Goal: Task Accomplishment & Management: Complete application form

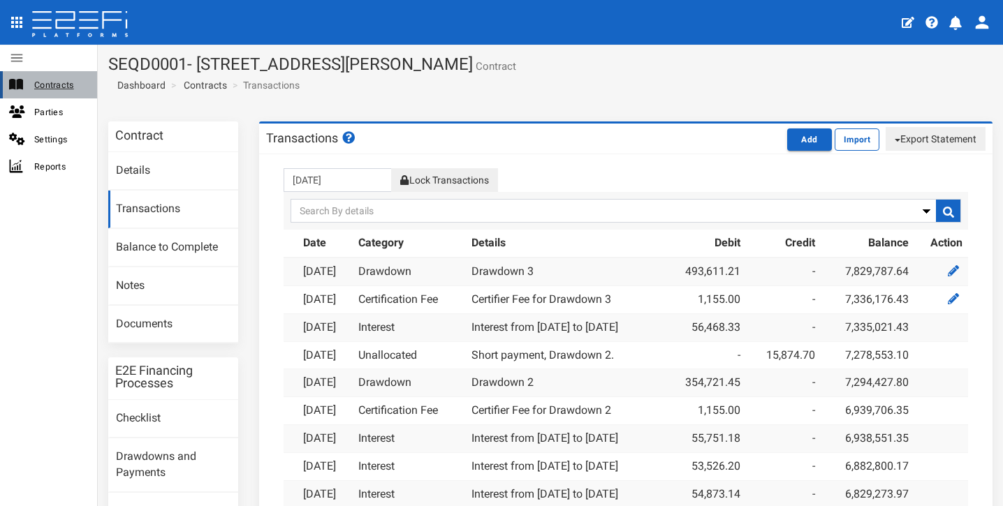
click at [50, 80] on span "Contracts" at bounding box center [60, 85] width 52 height 16
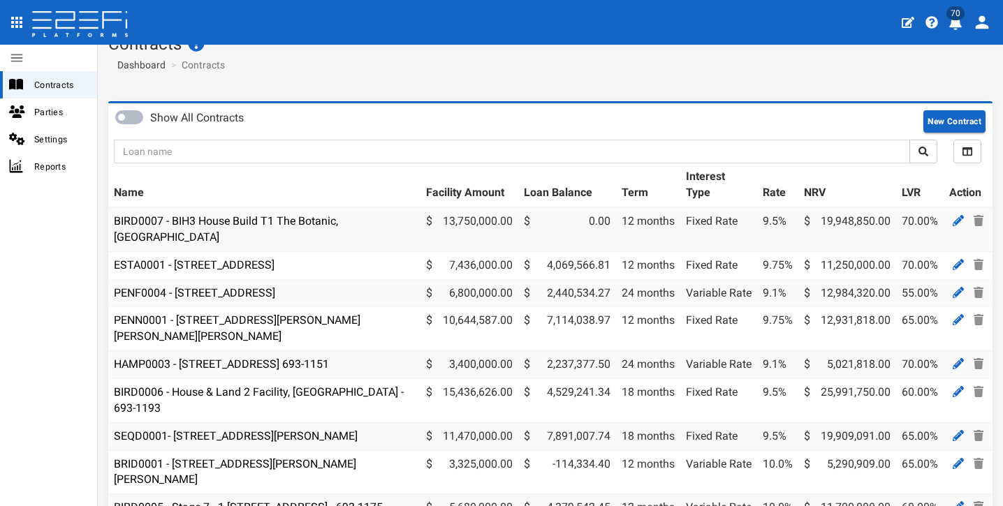
scroll to position [73, 0]
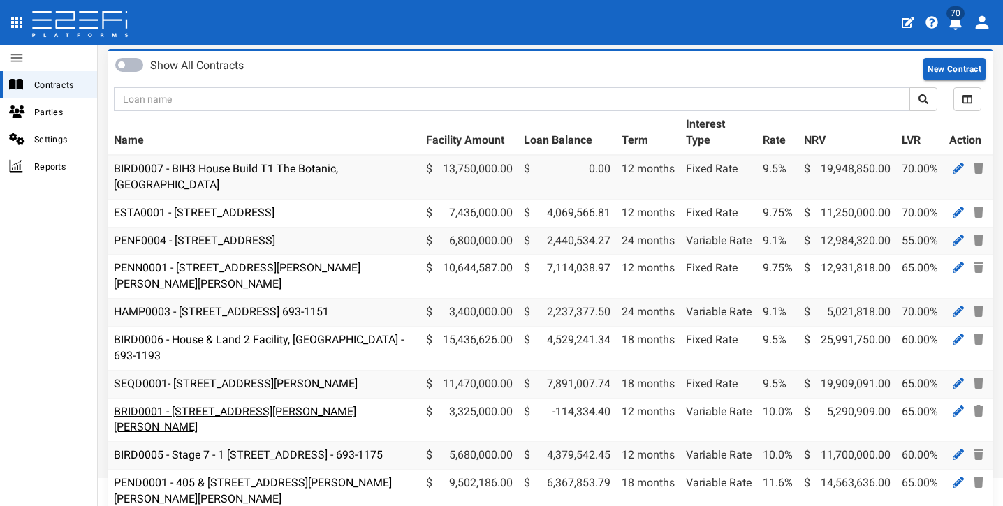
click at [315, 405] on link "BRID0001 - [STREET_ADDRESS][PERSON_NAME][PERSON_NAME]" at bounding box center [235, 419] width 242 height 29
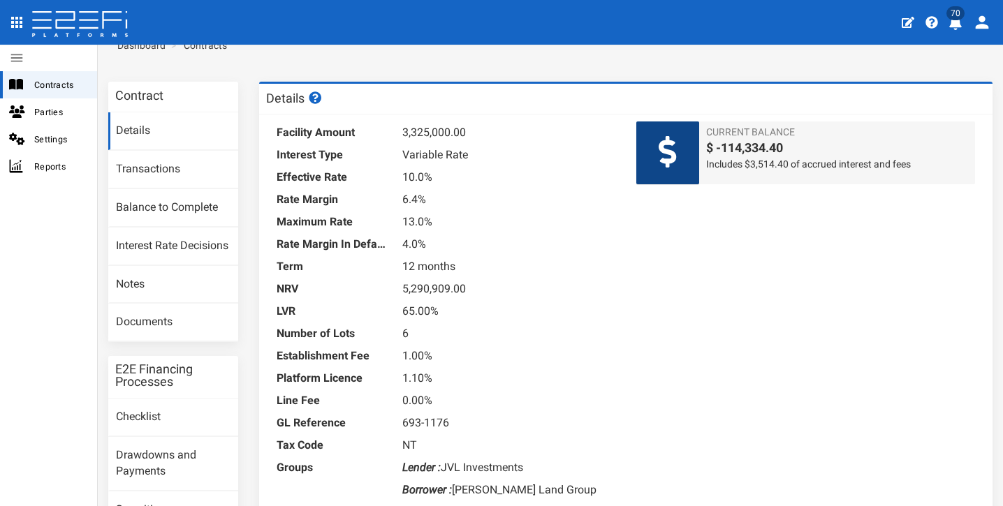
scroll to position [43, 0]
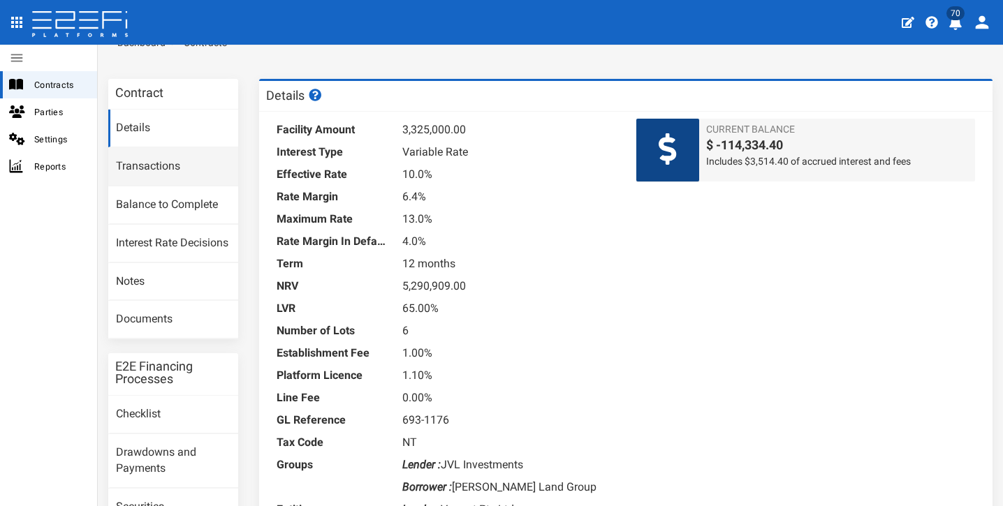
click at [185, 170] on link "Transactions" at bounding box center [173, 167] width 130 height 38
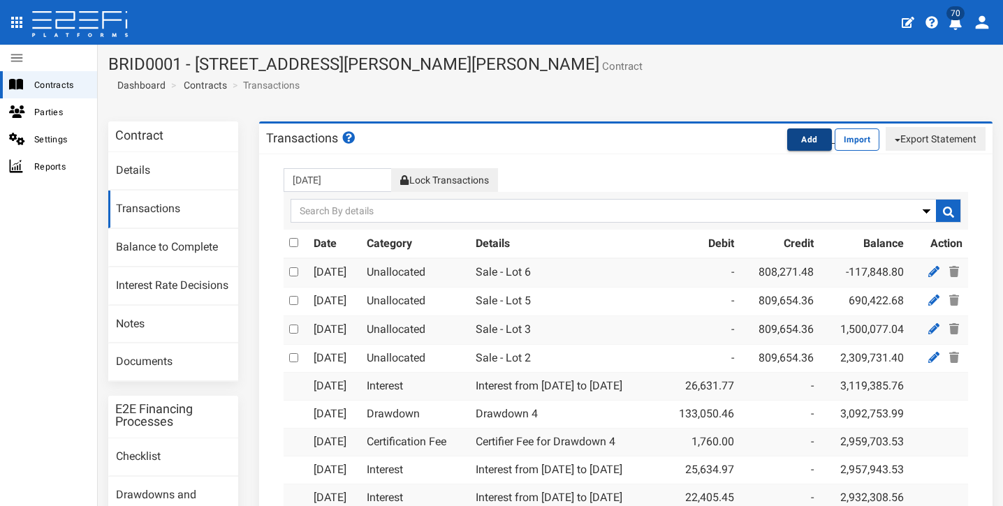
click at [794, 137] on button "Add" at bounding box center [809, 139] width 45 height 22
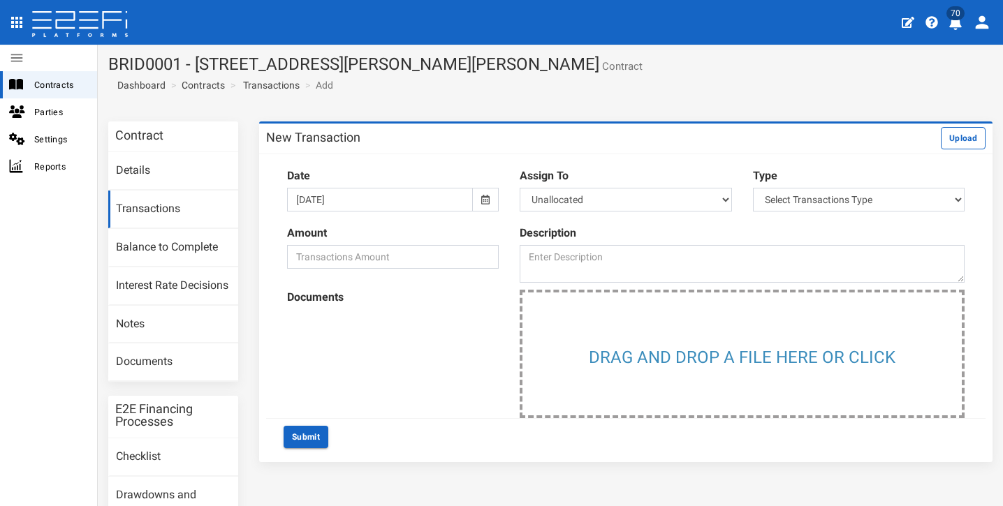
click at [481, 202] on icon at bounding box center [485, 200] width 8 height 10
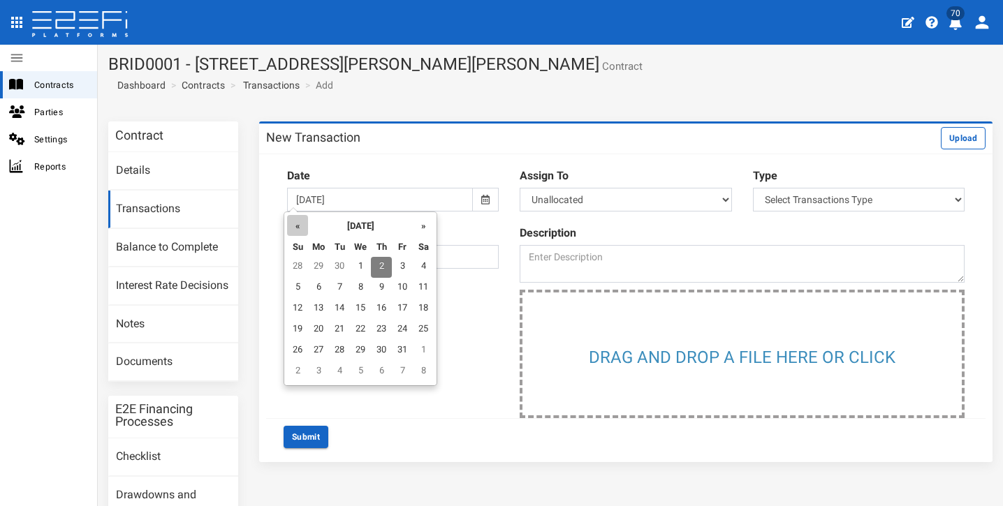
click at [295, 228] on th "«" at bounding box center [297, 225] width 21 height 21
click at [347, 287] on td "9" at bounding box center [341, 288] width 21 height 21
type input "09-09-2025"
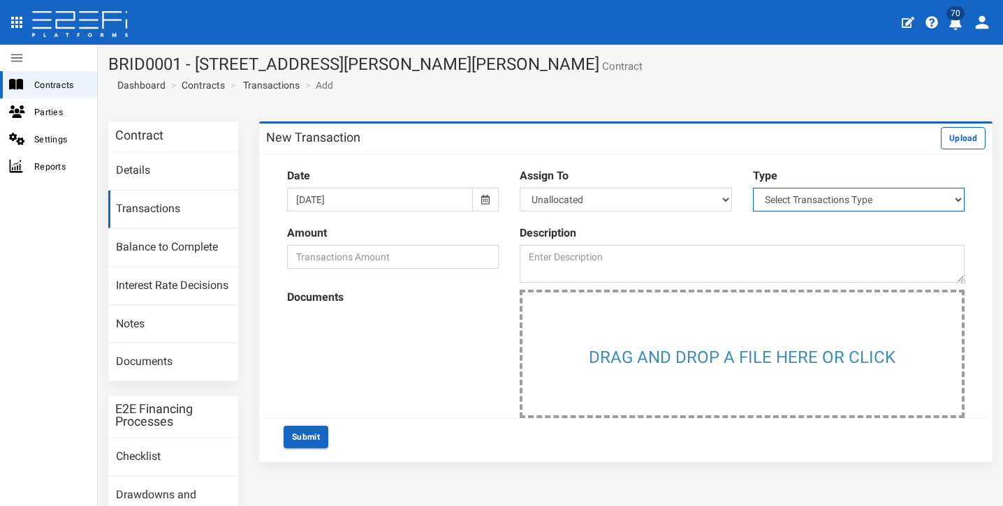
select select "2"
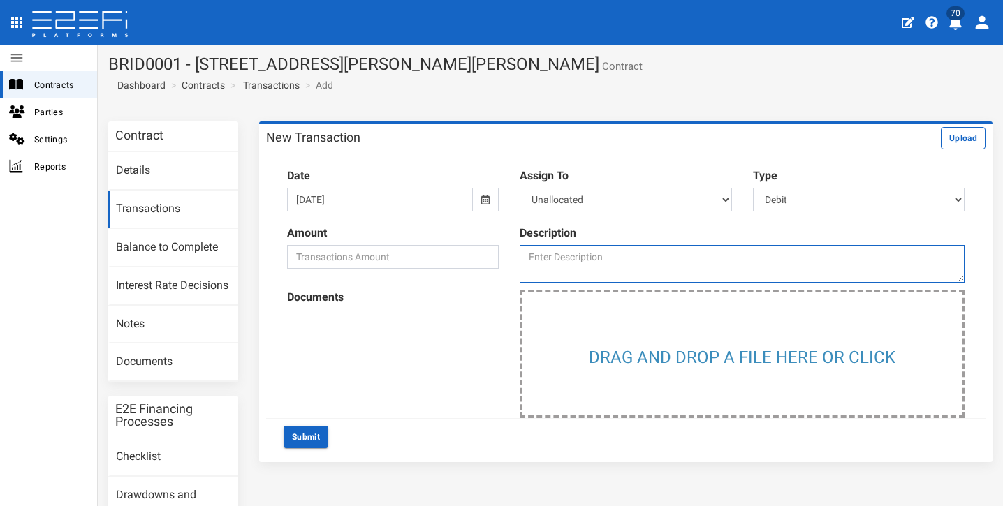
click at [630, 258] on textarea at bounding box center [741, 264] width 445 height 38
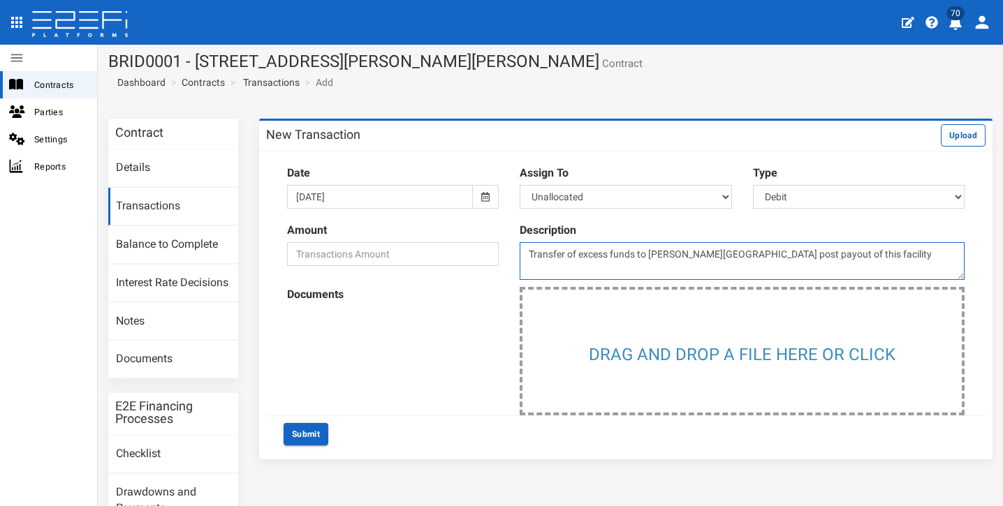
type textarea "Transfer of excess funds to Fleming Road post payout of this facility"
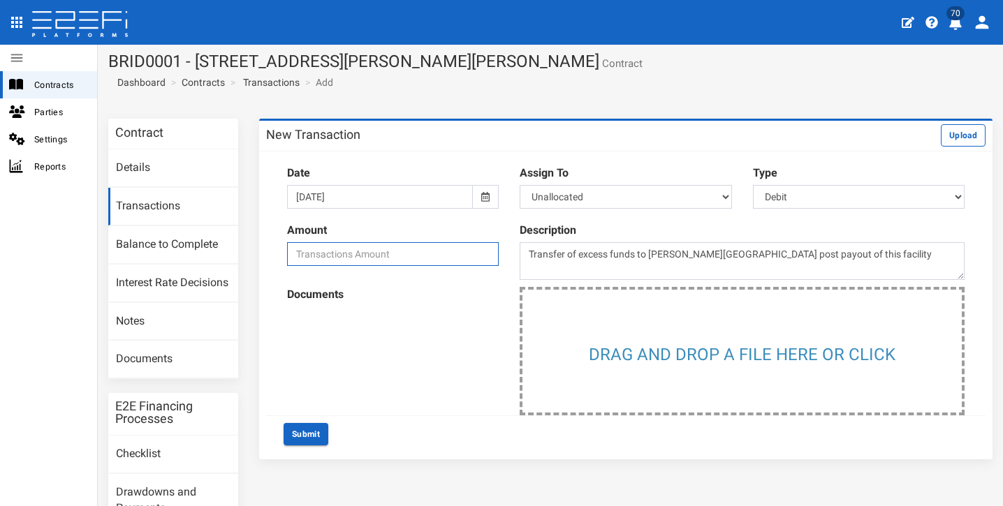
click at [392, 247] on input "number" at bounding box center [393, 254] width 212 height 24
type input "110820"
click at [388, 362] on div "Documents Drag and drop a file here or click" at bounding box center [625, 351] width 719 height 128
click at [316, 428] on button "Submit" at bounding box center [305, 434] width 45 height 22
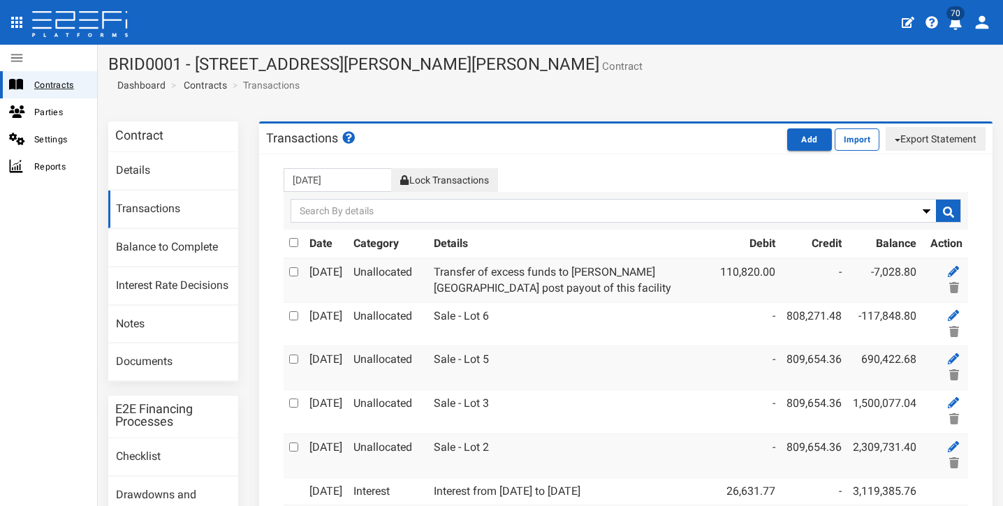
click at [67, 77] on span "Contracts" at bounding box center [60, 85] width 52 height 16
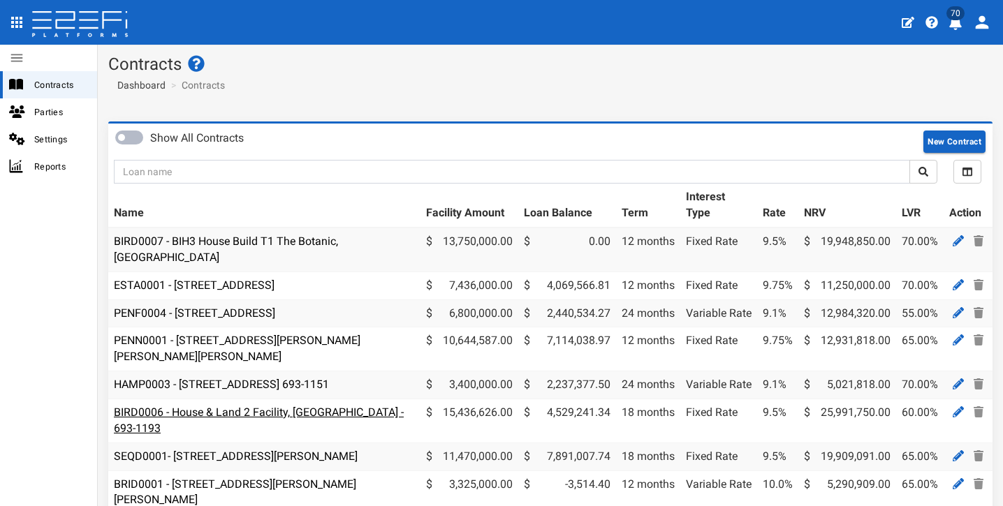
scroll to position [98, 0]
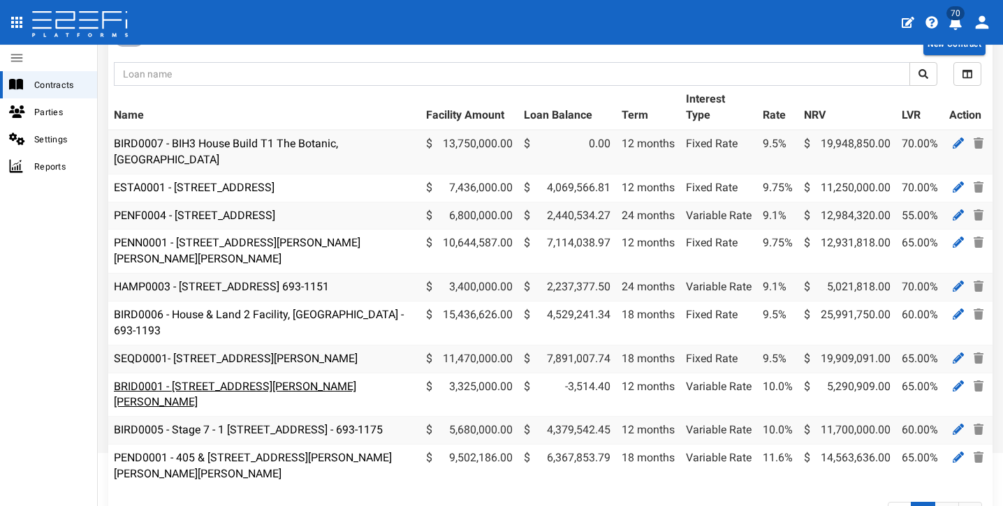
click at [325, 380] on link "BRID0001 - [STREET_ADDRESS][PERSON_NAME][PERSON_NAME]" at bounding box center [235, 394] width 242 height 29
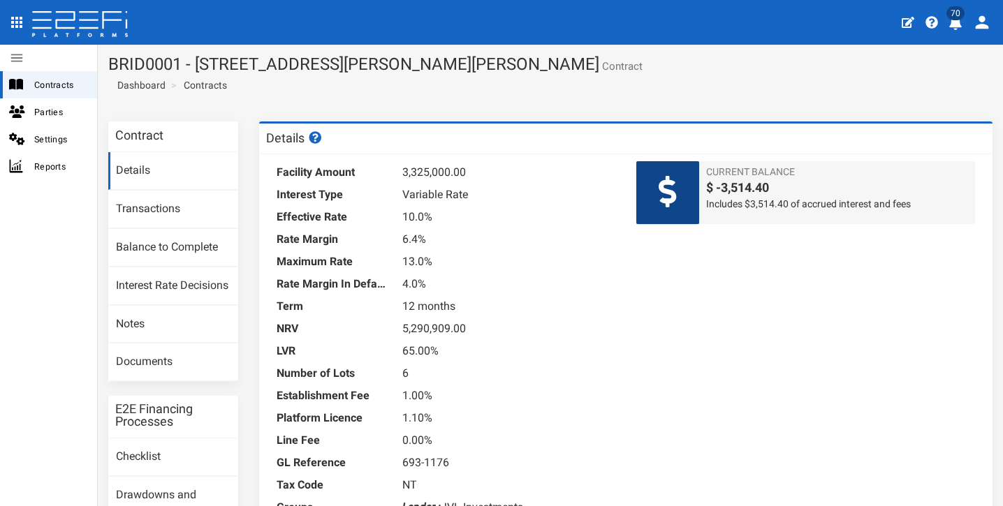
scroll to position [3, 0]
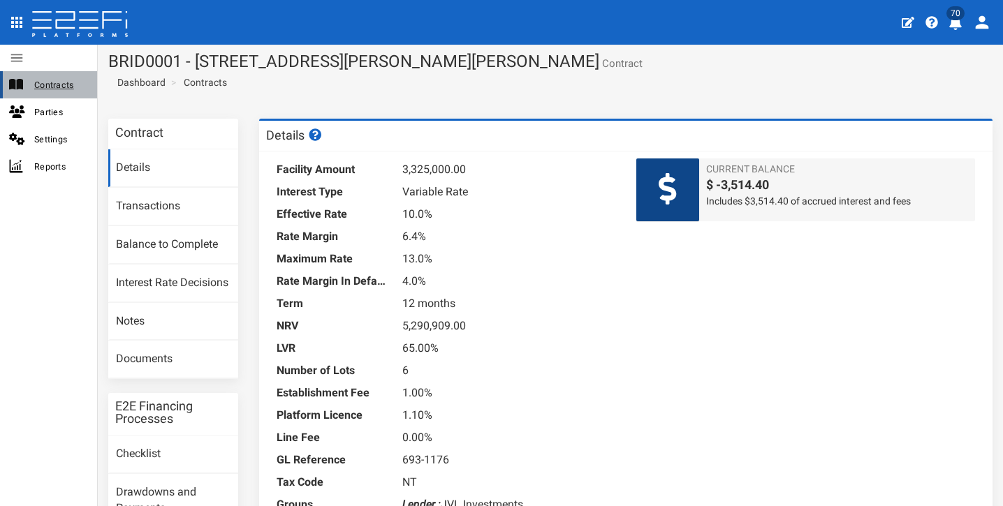
click at [69, 89] on span "Contracts" at bounding box center [60, 85] width 52 height 16
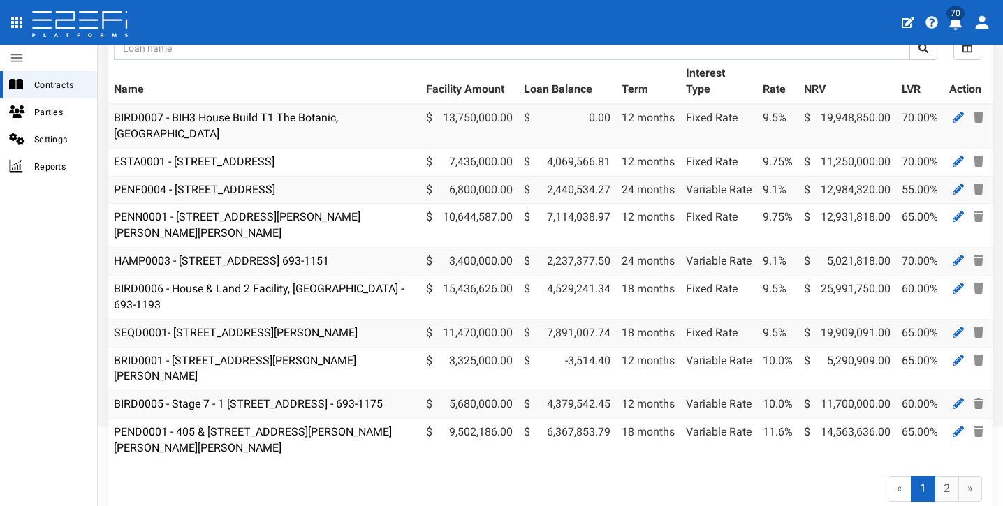
scroll to position [147, 0]
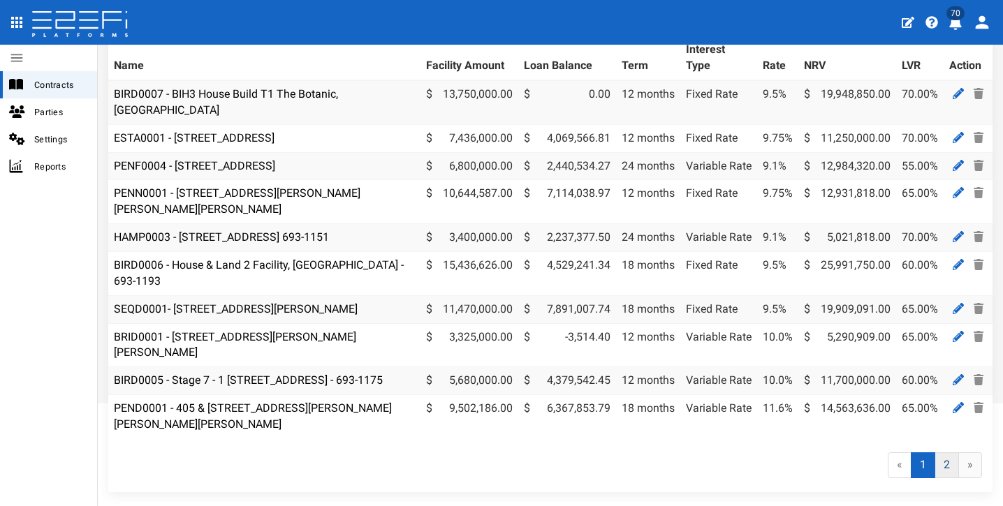
click at [939, 462] on link "2" at bounding box center [946, 465] width 24 height 26
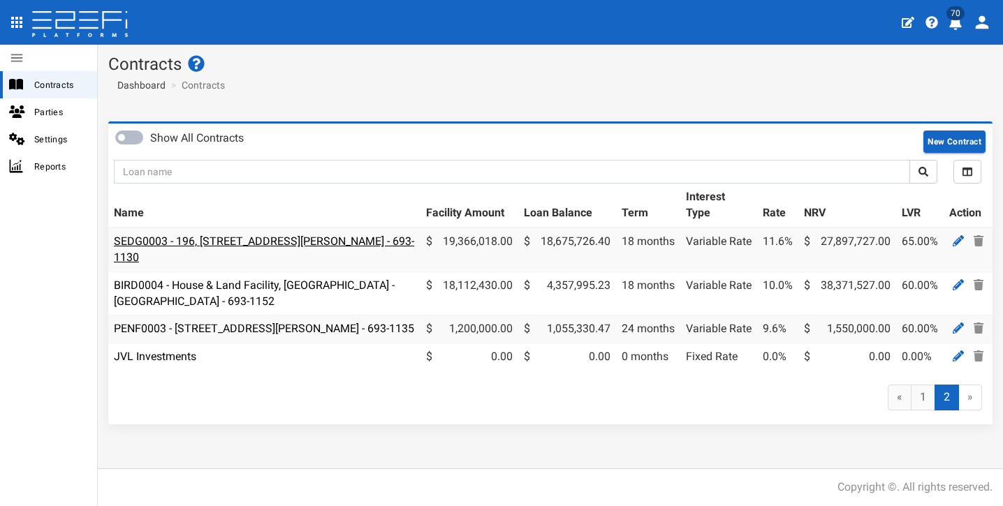
click at [311, 242] on link "SEDG0003 - 196, [STREET_ADDRESS][PERSON_NAME] - 693-1130" at bounding box center [264, 249] width 300 height 29
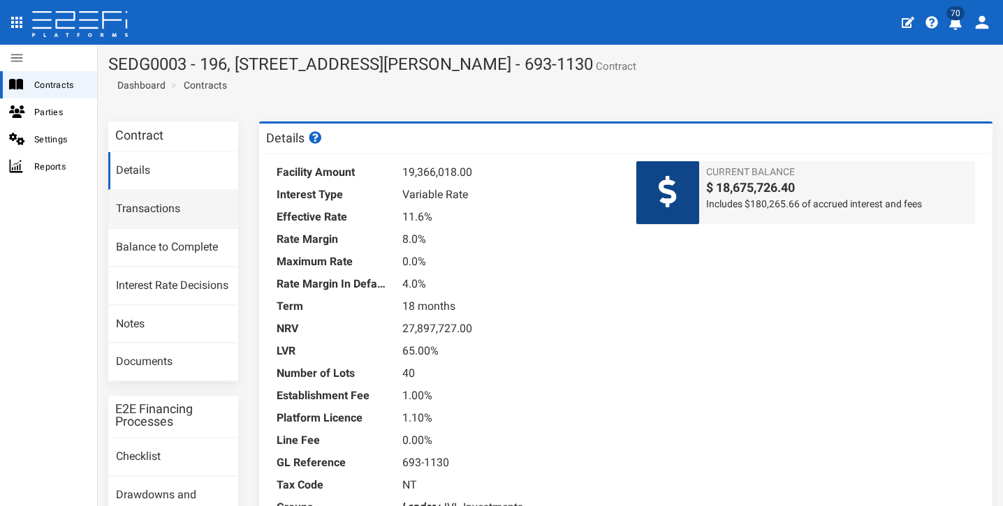
click at [168, 211] on link "Transactions" at bounding box center [173, 210] width 130 height 38
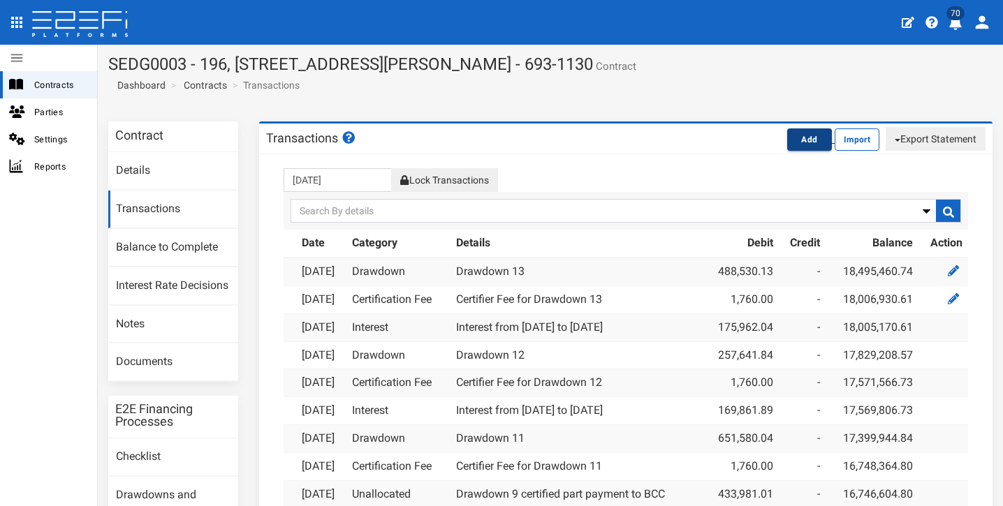
click at [796, 140] on button "Add" at bounding box center [809, 139] width 45 height 22
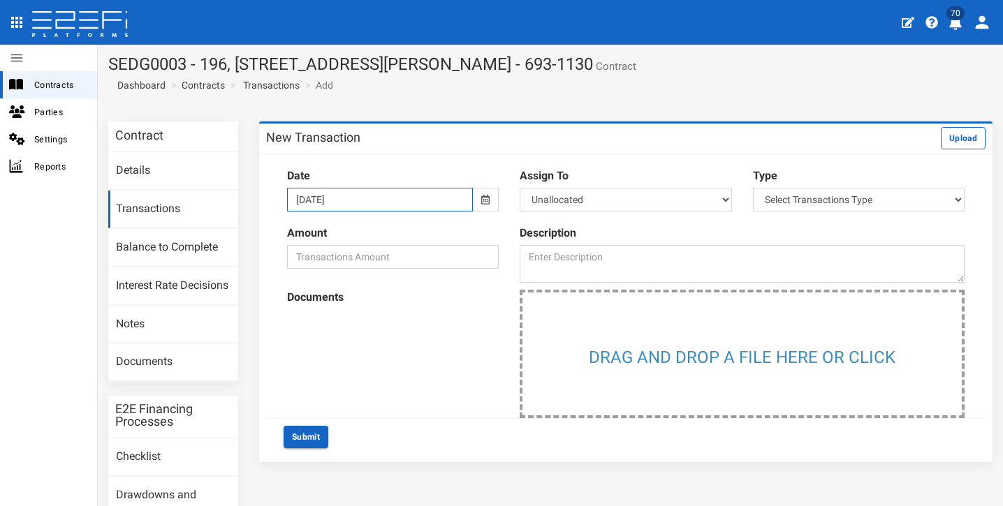
click at [429, 202] on input "02-10-2025" at bounding box center [380, 200] width 186 height 24
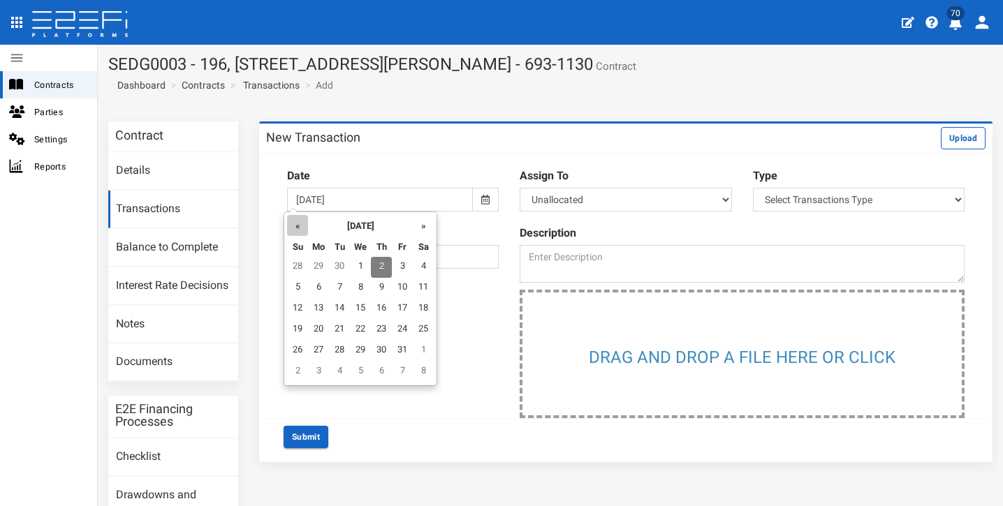
click at [301, 226] on th "«" at bounding box center [297, 225] width 21 height 21
click at [341, 286] on td "9" at bounding box center [341, 288] width 21 height 21
type input "[DATE]"
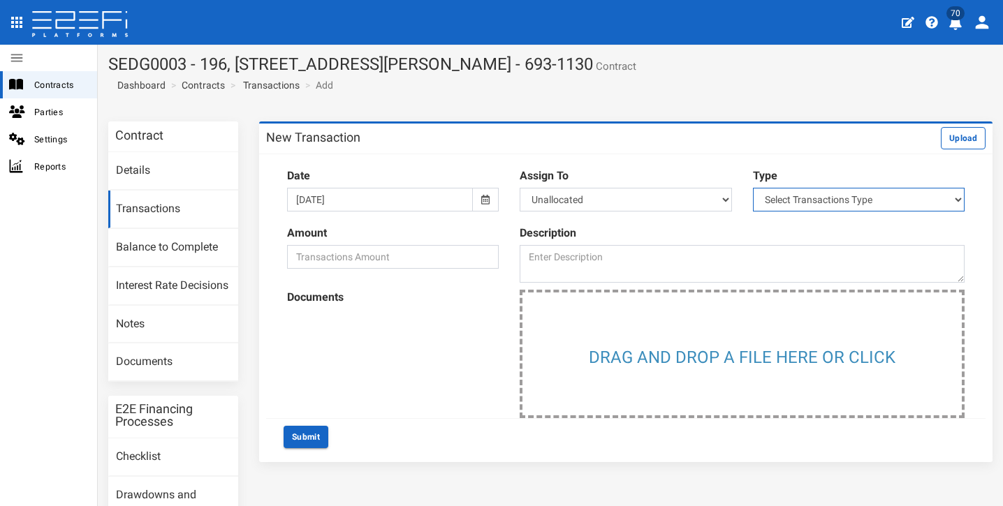
select select "1"
click at [438, 258] on input "number" at bounding box center [393, 257] width 212 height 24
type input "110820"
click at [481, 325] on div at bounding box center [393, 324] width 212 height 16
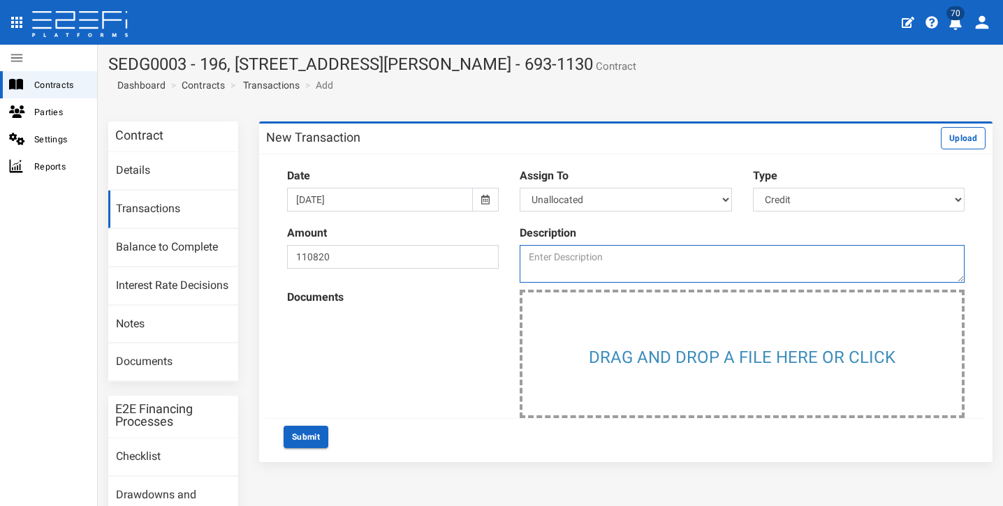
click at [595, 265] on textarea at bounding box center [741, 264] width 445 height 38
type textarea "t"
type textarea "Transfer of excess funds from Desertrose facility."
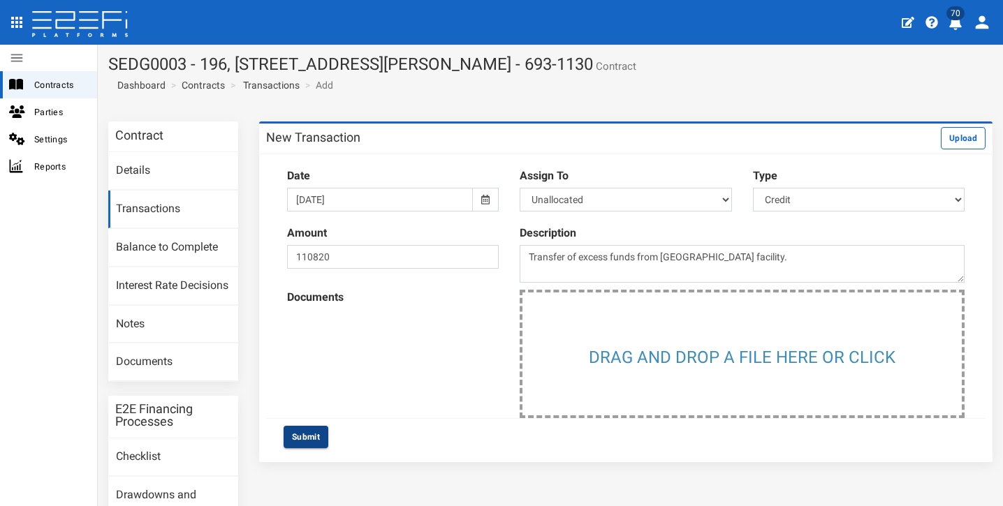
click at [313, 427] on button "Submit" at bounding box center [305, 437] width 45 height 22
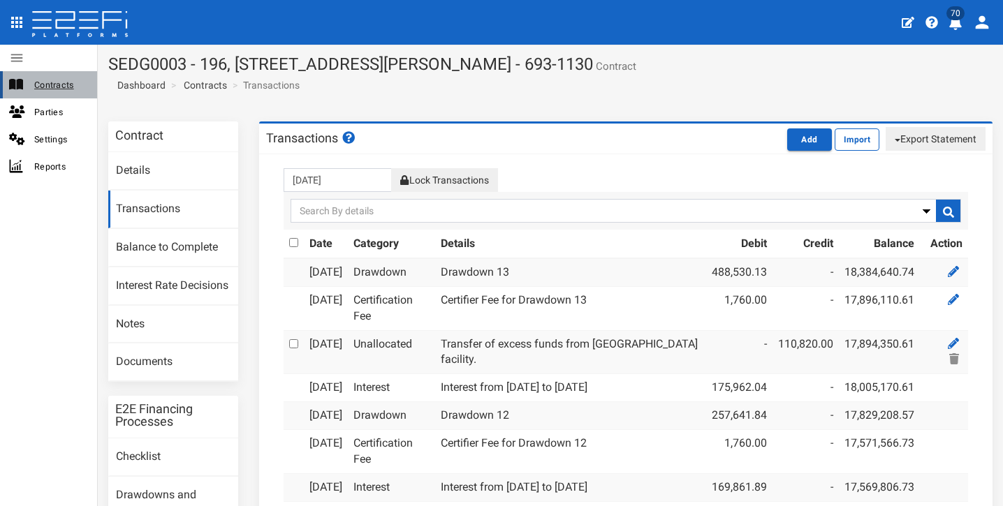
click at [62, 83] on span "Contracts" at bounding box center [60, 85] width 52 height 16
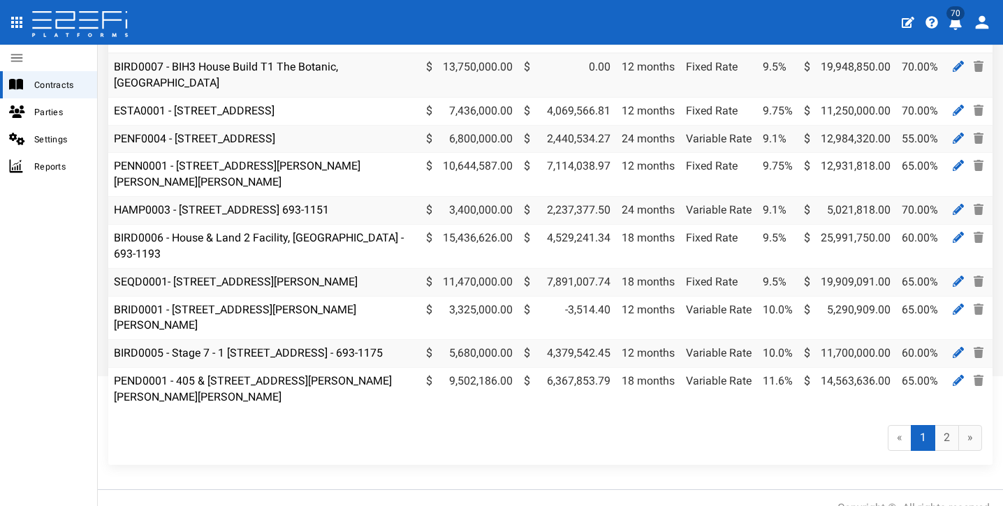
scroll to position [194, 0]
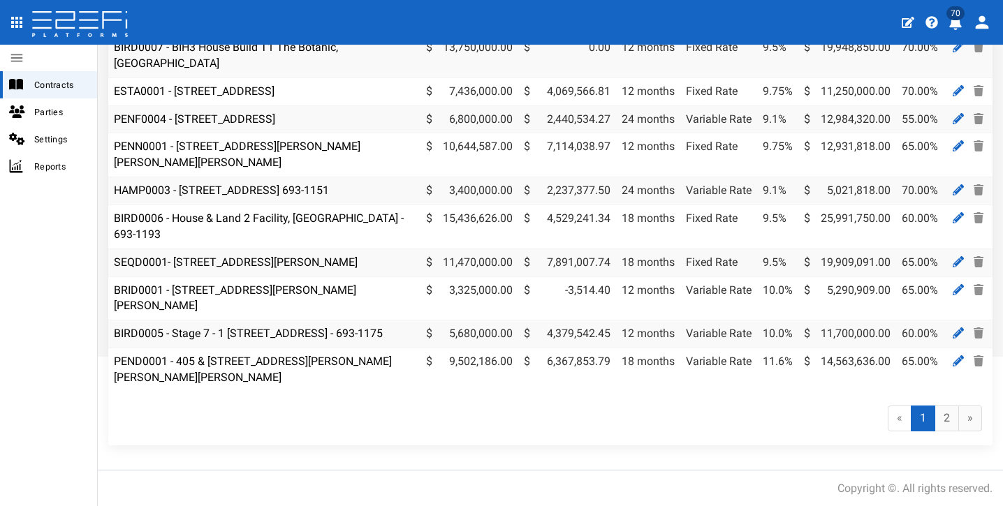
click at [683, 413] on div "« 1 (current) 2 »" at bounding box center [550, 419] width 884 height 54
click at [648, 411] on div "« 1 (current) 2 »" at bounding box center [550, 419] width 884 height 54
click at [345, 405] on div "« 1 (current) 2 »" at bounding box center [550, 419] width 884 height 54
click at [941, 414] on link "2" at bounding box center [946, 419] width 24 height 26
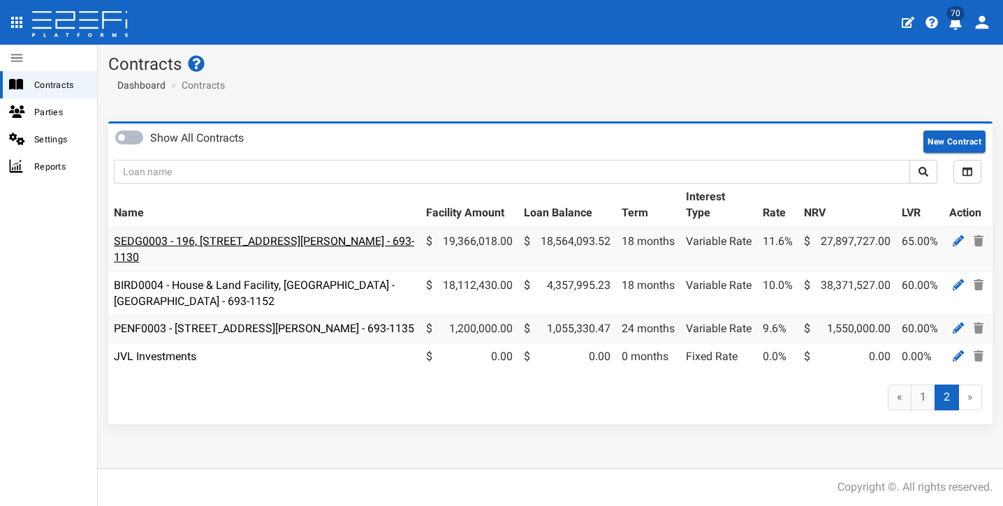
click at [330, 243] on link "SEDG0003 - 196, [STREET_ADDRESS][PERSON_NAME] - 693-1130" at bounding box center [264, 249] width 300 height 29
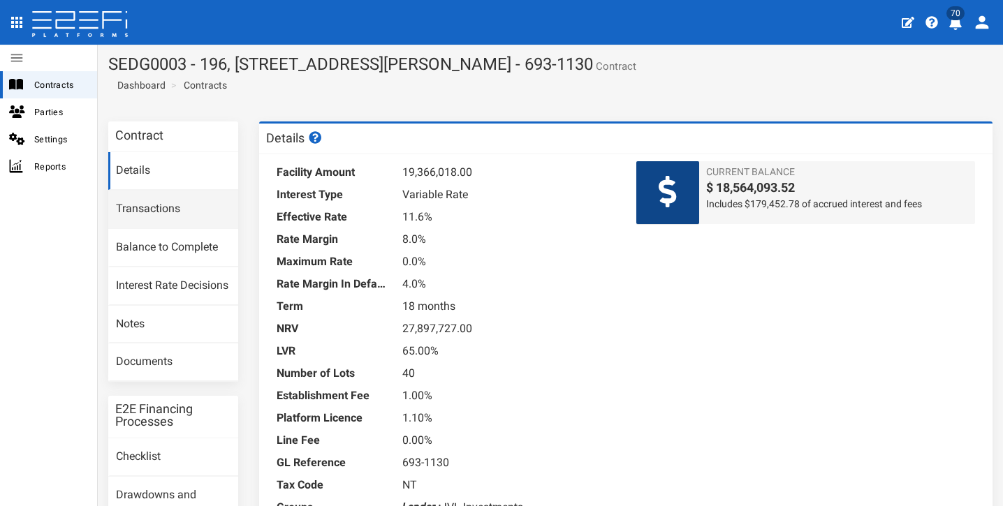
click at [168, 209] on link "Transactions" at bounding box center [173, 210] width 130 height 38
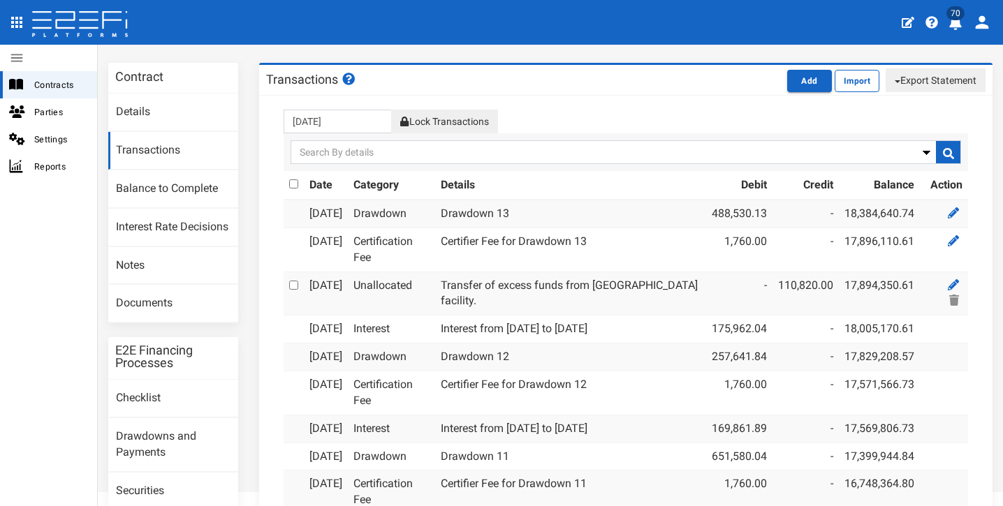
scroll to position [56, 0]
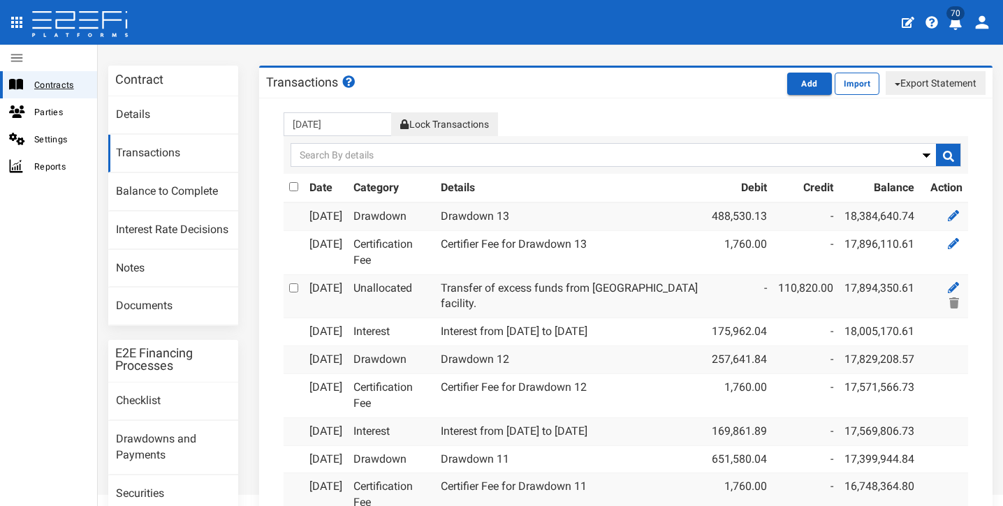
click at [61, 84] on span "Contracts" at bounding box center [60, 85] width 52 height 16
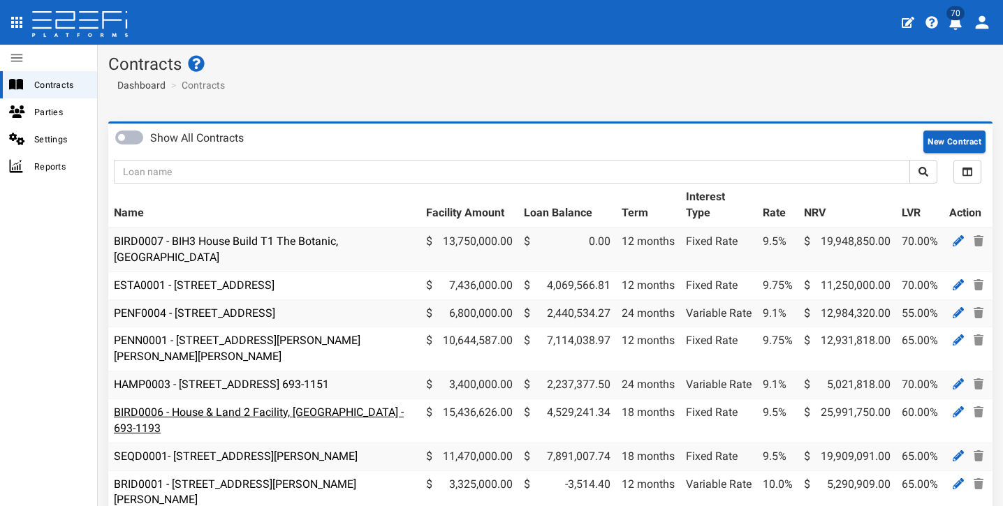
scroll to position [3, 0]
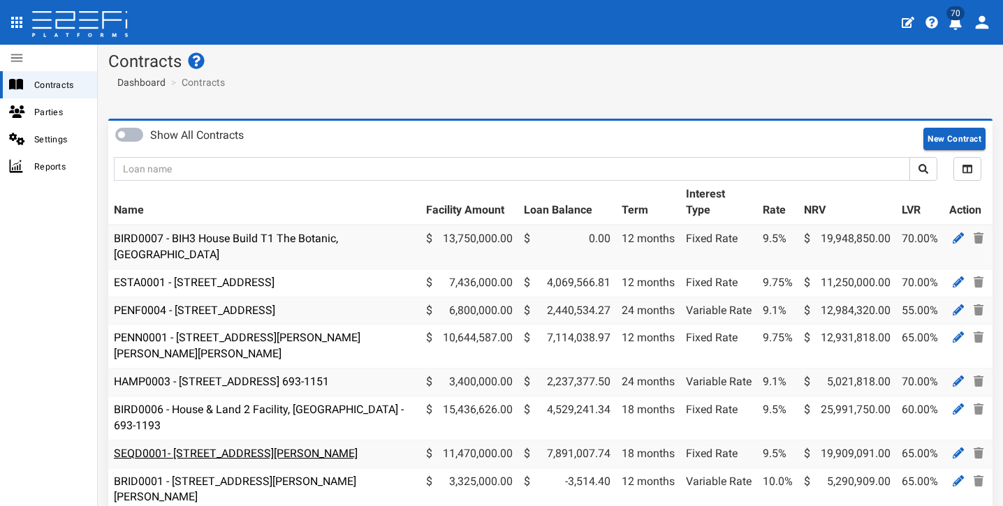
click at [259, 447] on link "SEQD0001- [STREET_ADDRESS][PERSON_NAME]" at bounding box center [236, 453] width 244 height 13
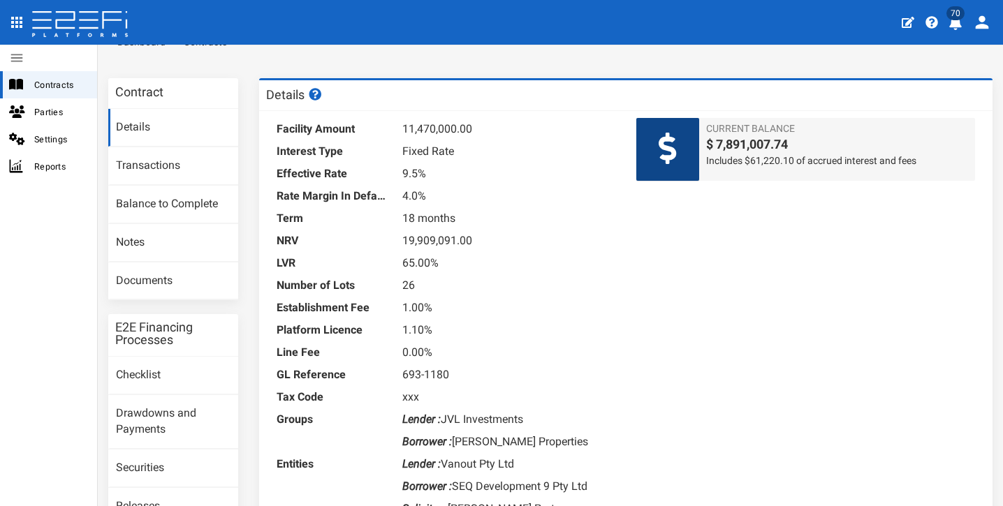
scroll to position [46, 0]
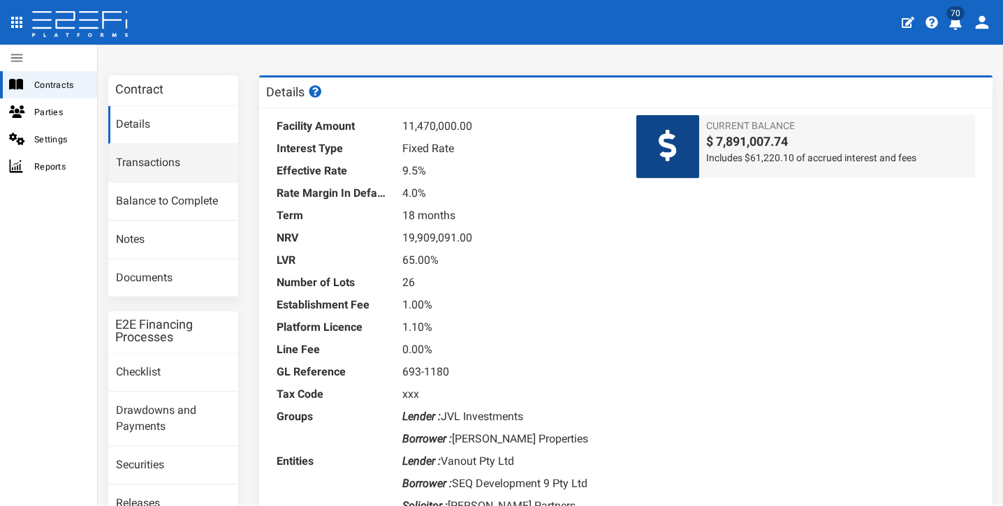
click at [194, 165] on link "Transactions" at bounding box center [173, 164] width 130 height 38
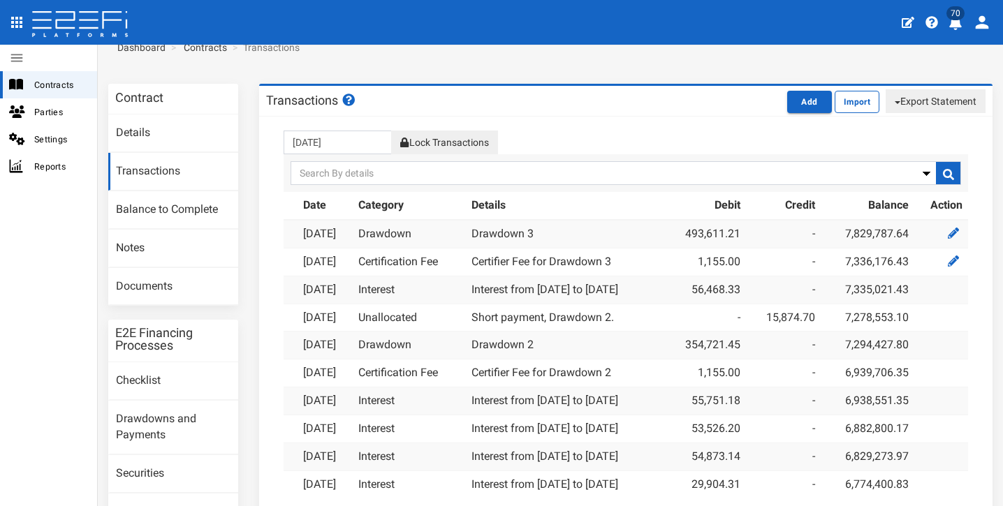
scroll to position [20, 0]
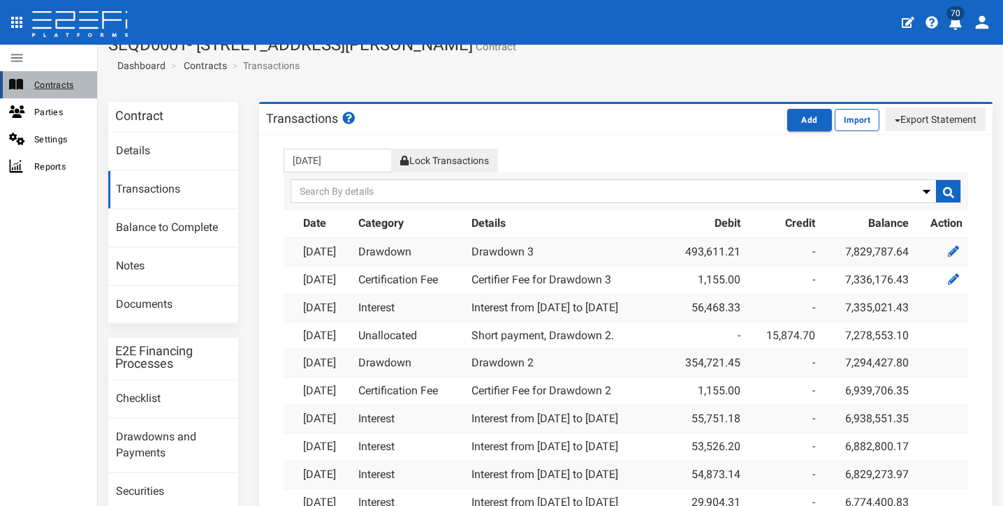
click at [50, 91] on span "Contracts" at bounding box center [60, 85] width 52 height 16
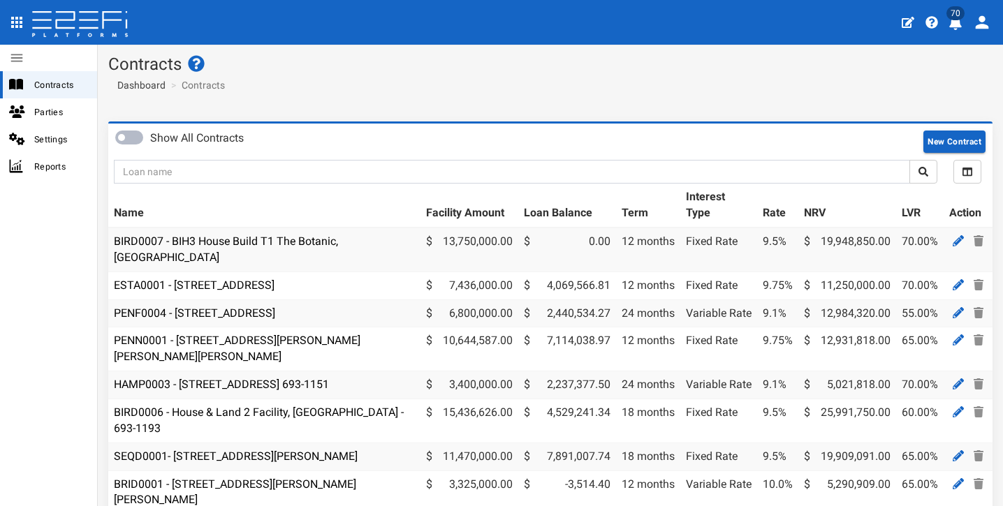
click at [600, 96] on section "Contracts Dashboard Contracts" at bounding box center [550, 78] width 905 height 66
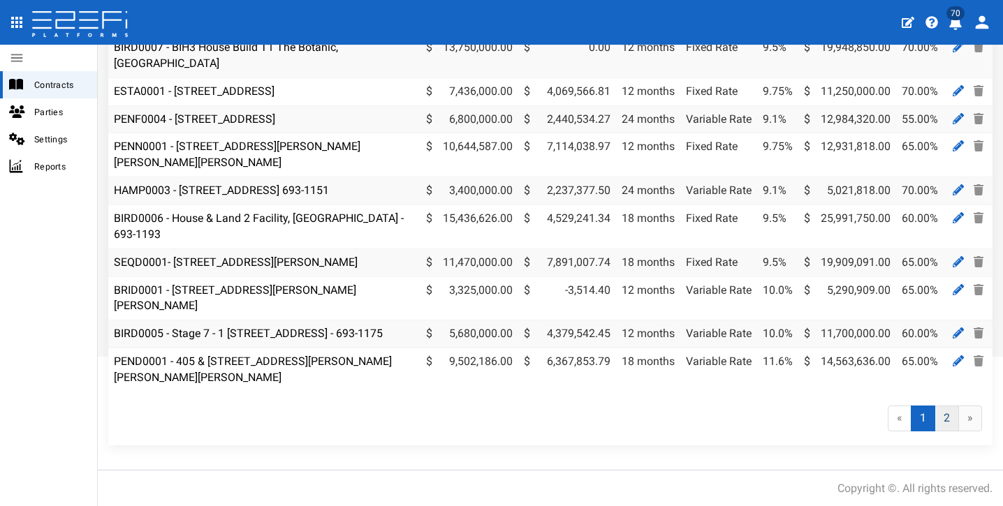
click at [939, 413] on link "2" at bounding box center [946, 419] width 24 height 26
